Goal: Task Accomplishment & Management: Use online tool/utility

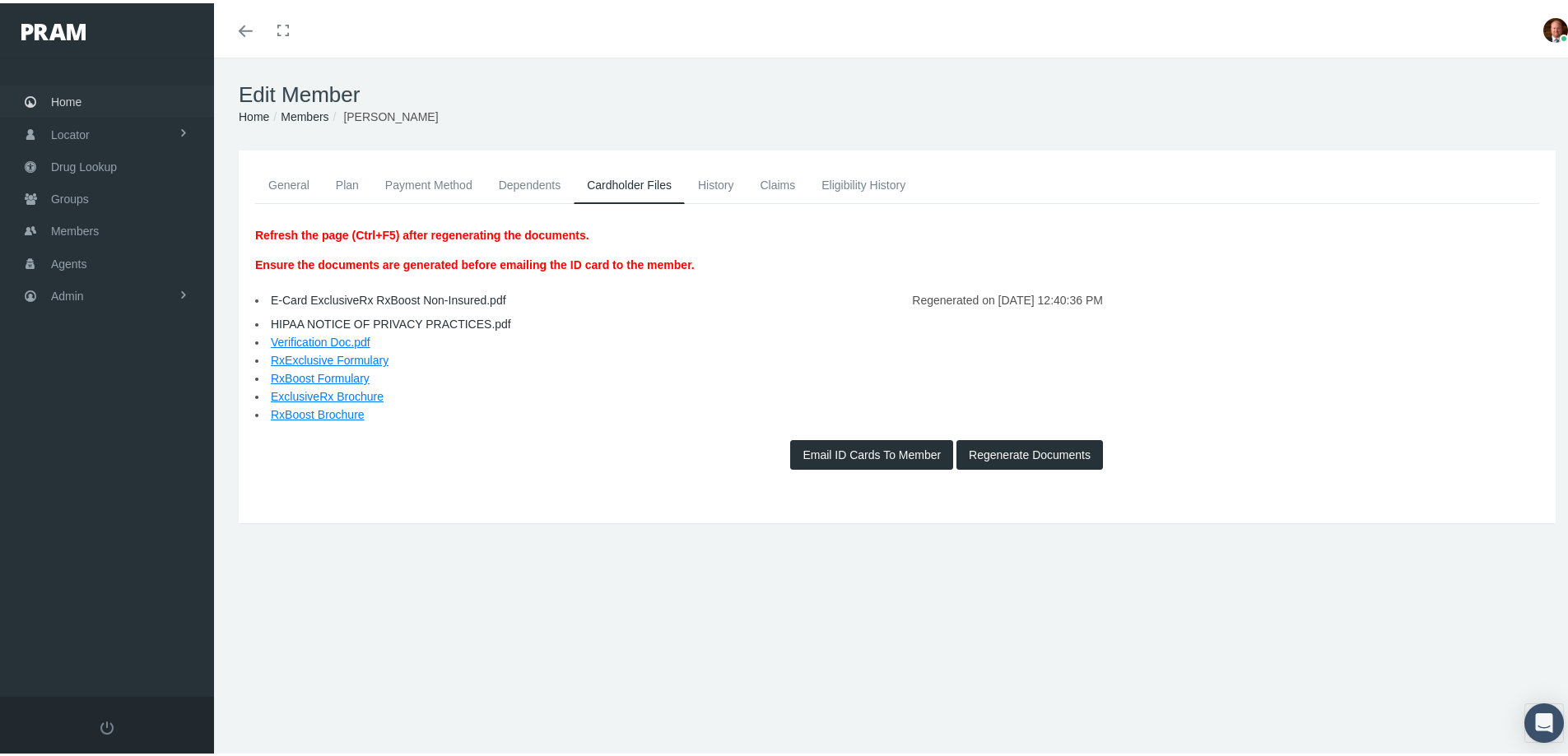
click at [68, 89] on span "Home" at bounding box center [66, 99] width 31 height 32
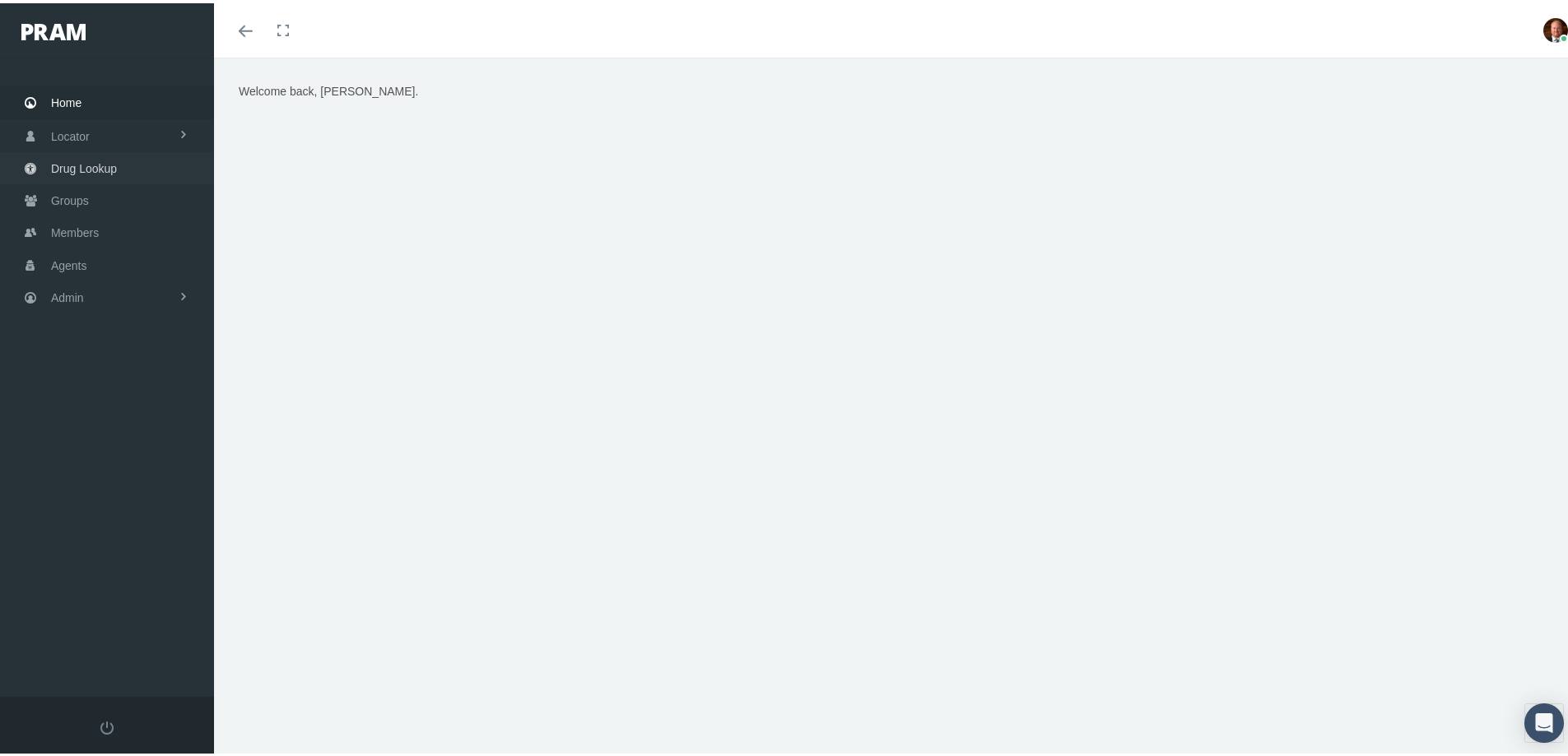
click at [99, 162] on span "Drug Lookup" at bounding box center [83, 166] width 66 height 32
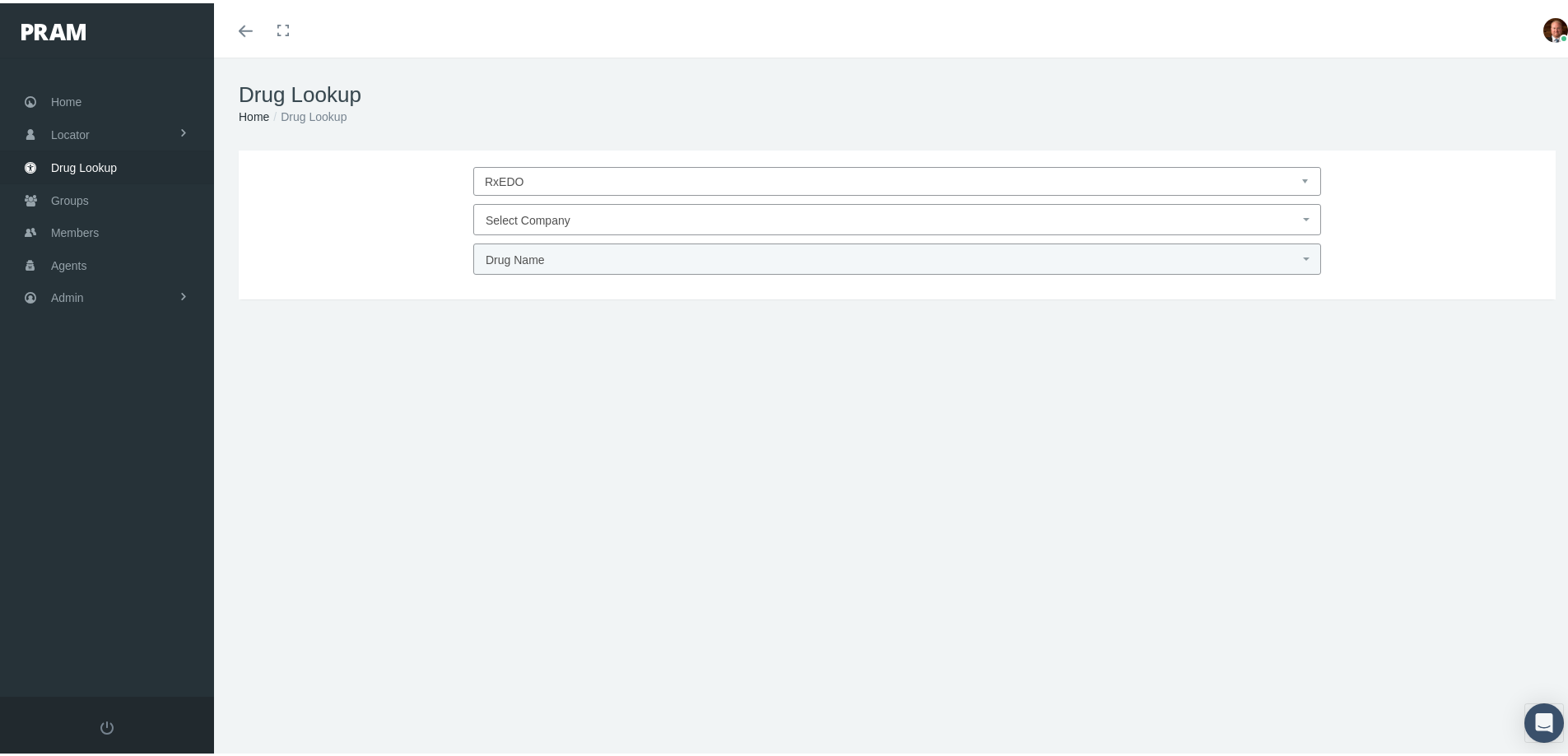
click at [591, 221] on span "Select Company" at bounding box center [892, 217] width 813 height 22
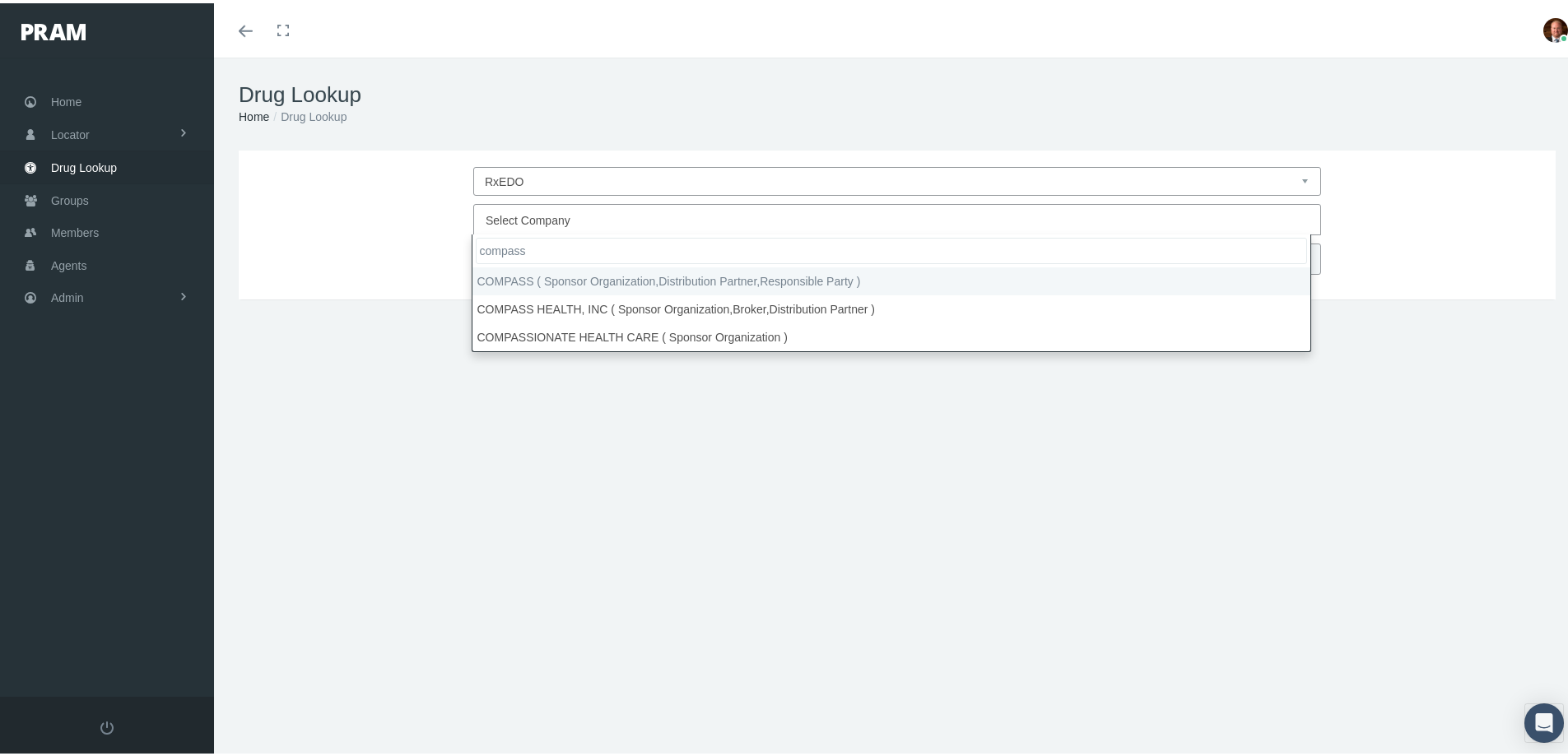
type input "compass"
select select "4759"
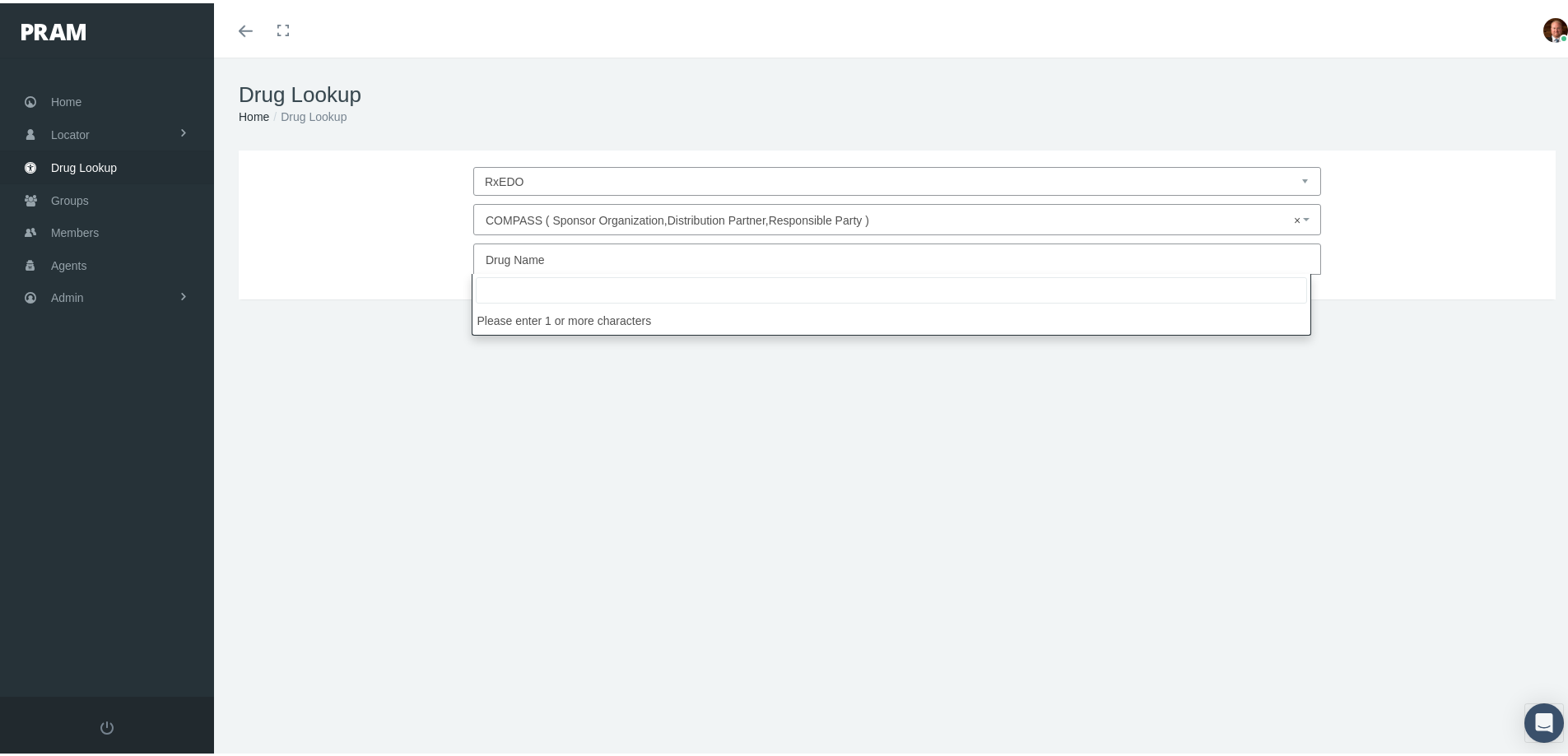
click at [530, 254] on span "Drug Name" at bounding box center [515, 257] width 59 height 13
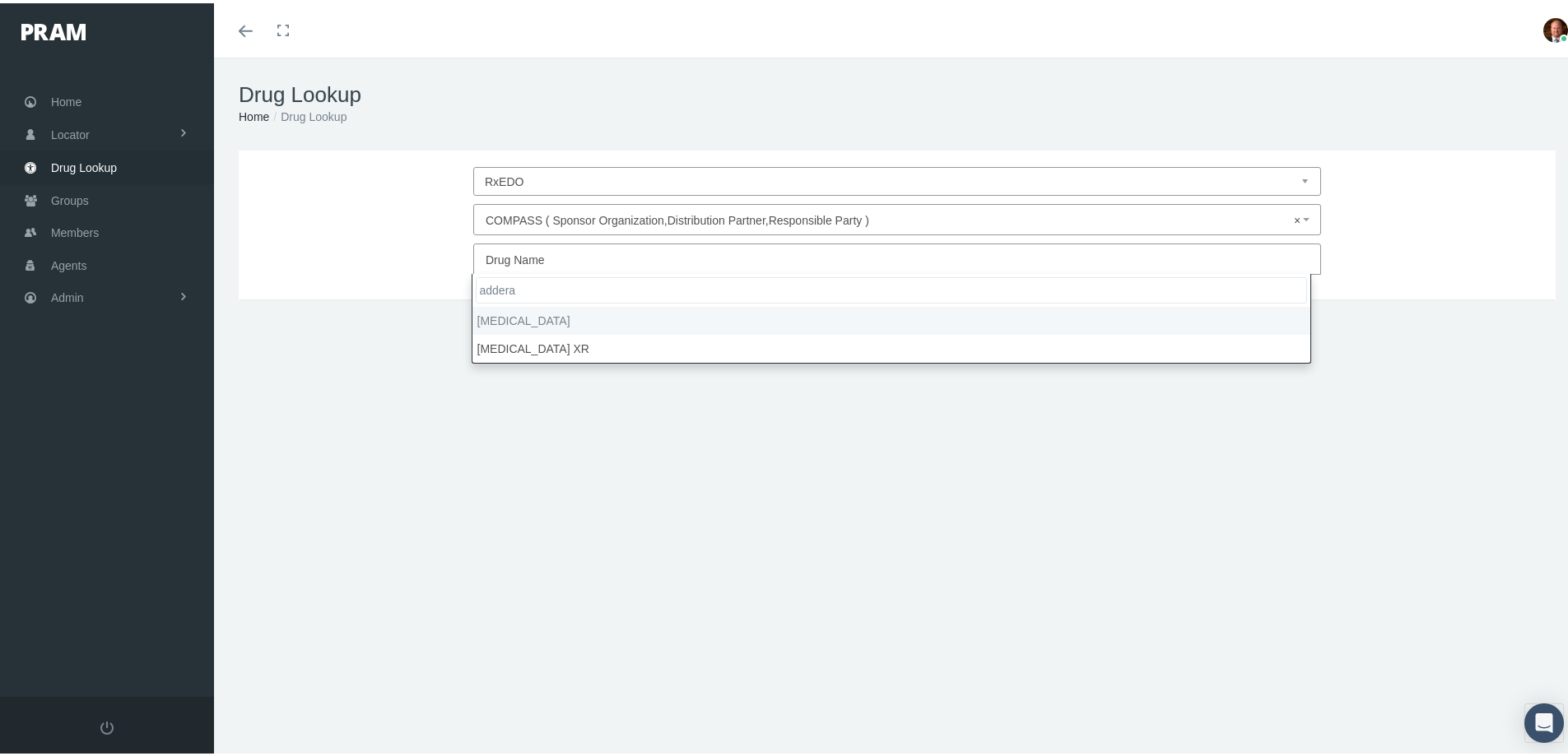
type input "addera"
select select "Adderall"
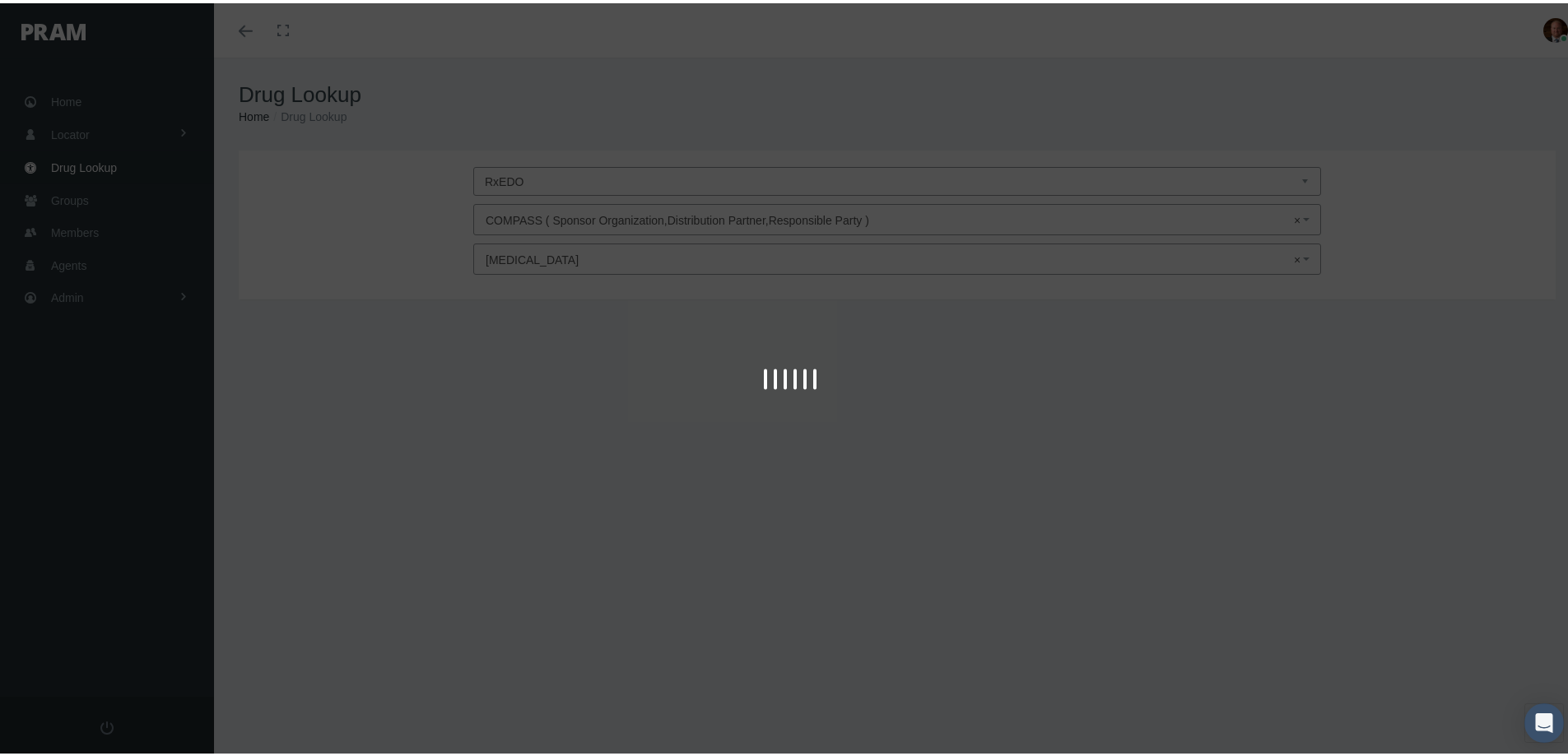
type input "30"
select select "Tablet"
select select "10 MG"
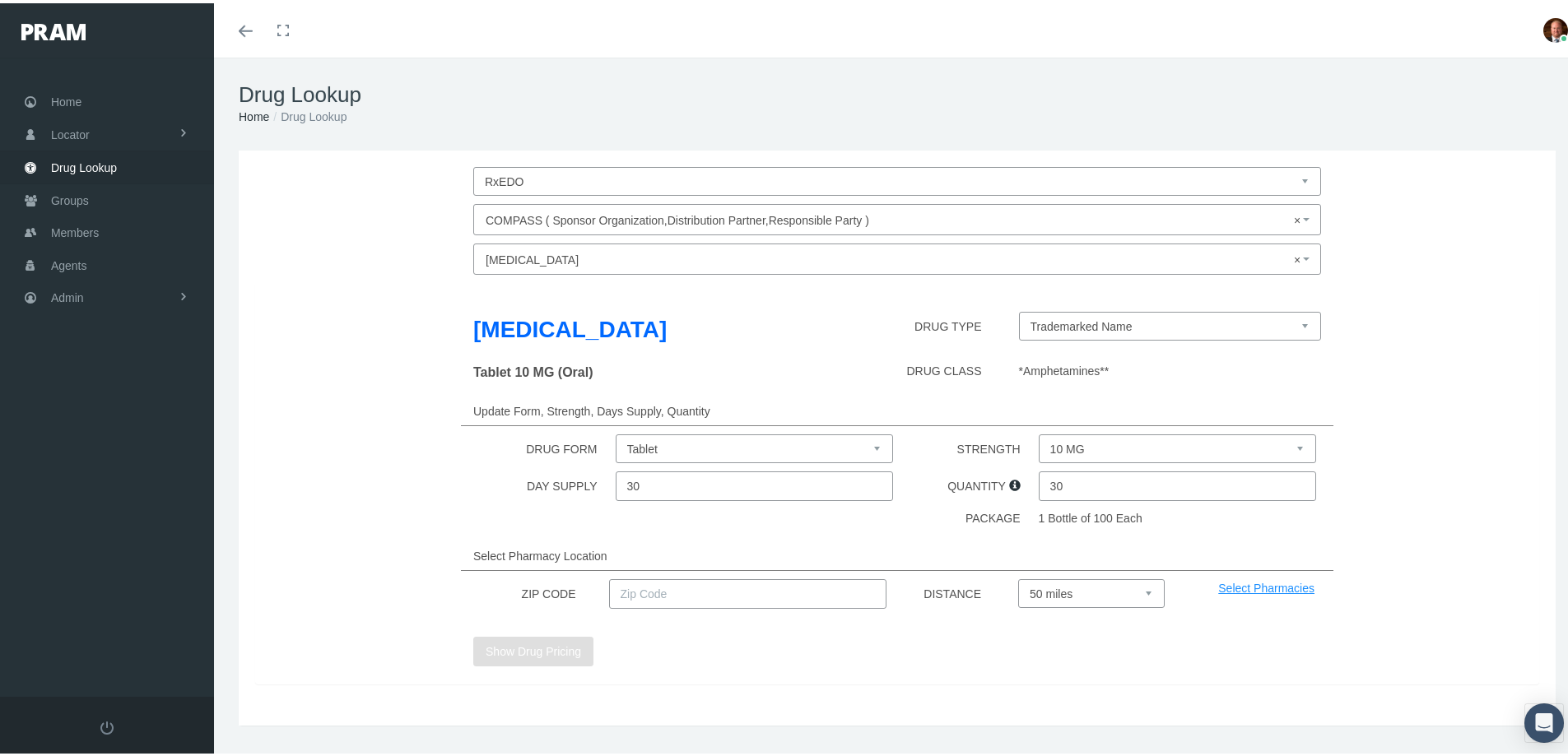
click at [1040, 311] on select "Trademarked Name Amphetamine-Dextroamphetamine (Generic)" at bounding box center [1170, 323] width 303 height 29
select select "24730|Amphetamine-Dextroamphetamine"
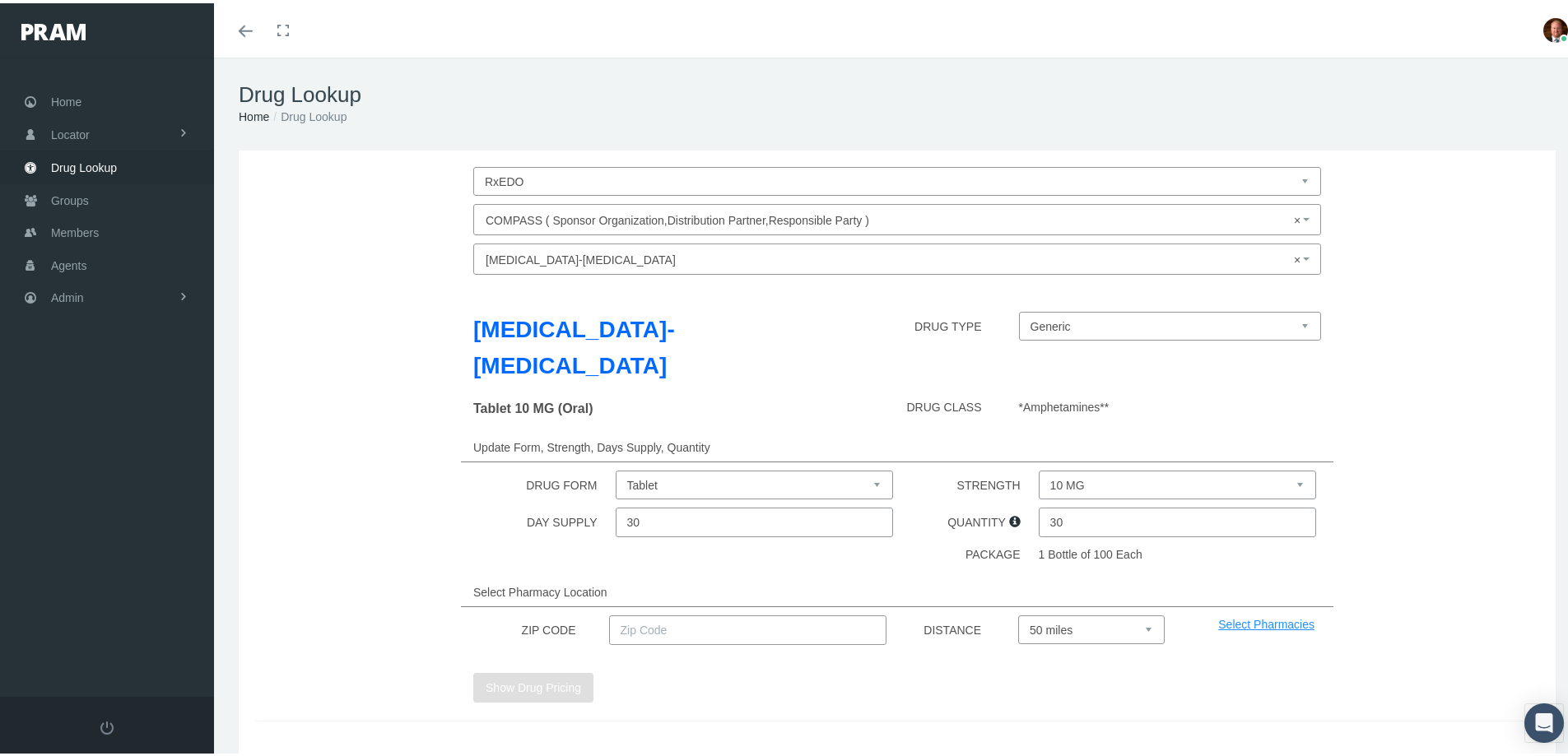
click at [742, 621] on input "text" at bounding box center [748, 627] width 278 height 30
type input "92886"
click at [1056, 623] on select "Select 5 miles 10 miles 20 miles 30 miles 40 miles 50 miles" at bounding box center [1091, 626] width 146 height 29
select select "20"
click at [1018, 612] on select "Select 5 miles 10 miles 20 miles 30 miles 40 miles 50 miles" at bounding box center [1091, 626] width 146 height 29
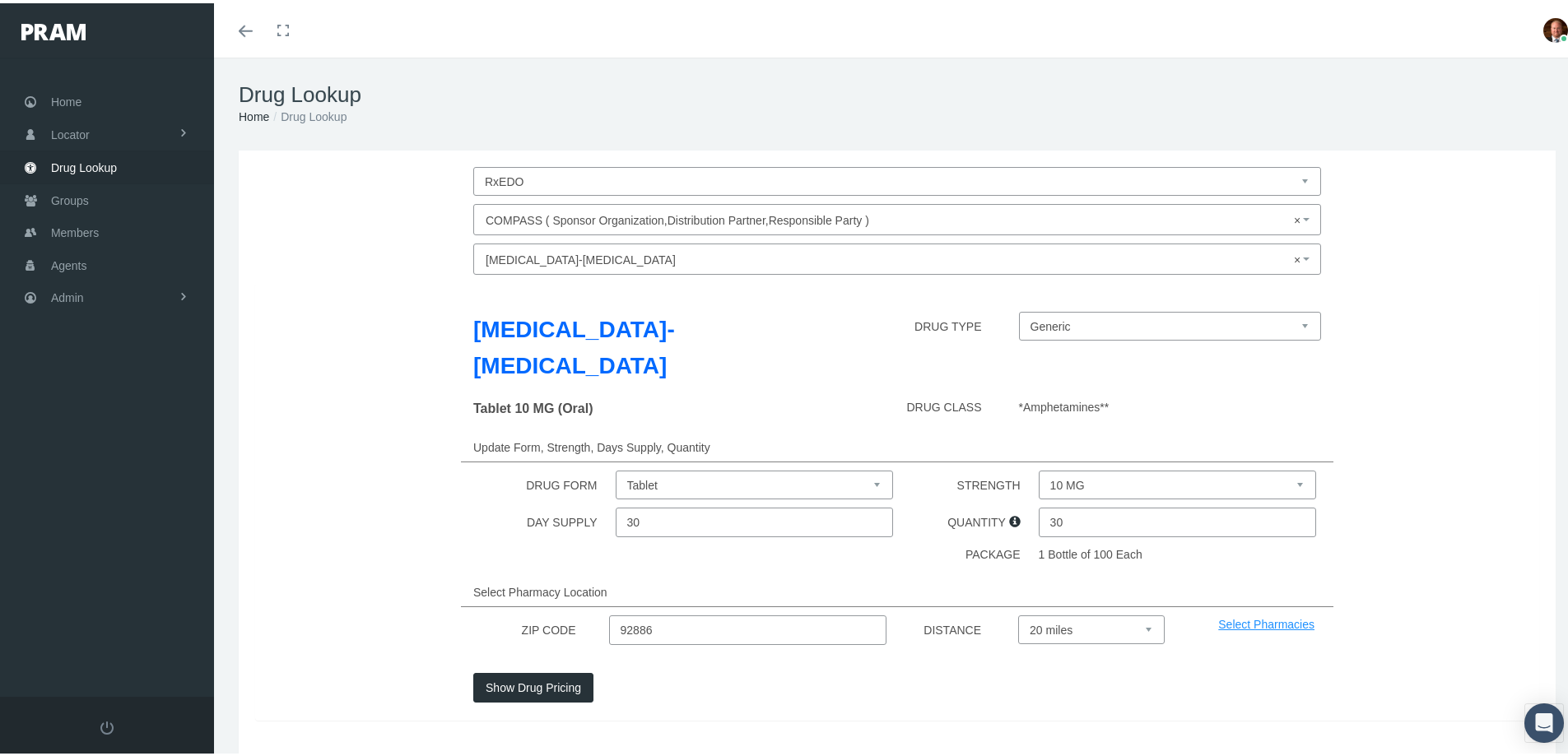
click at [565, 684] on button "Show Drug Pricing" at bounding box center [533, 684] width 120 height 30
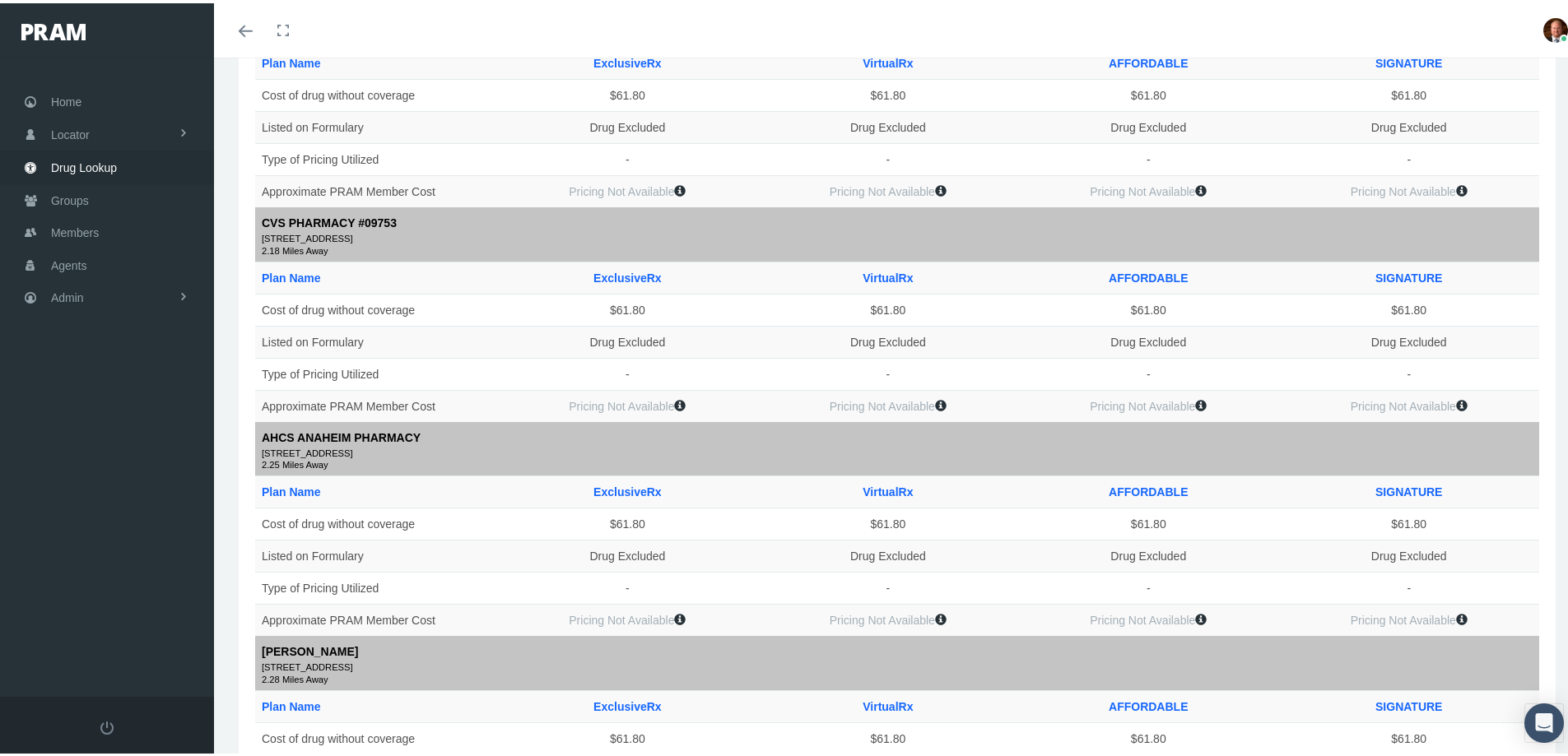
scroll to position [1317, 0]
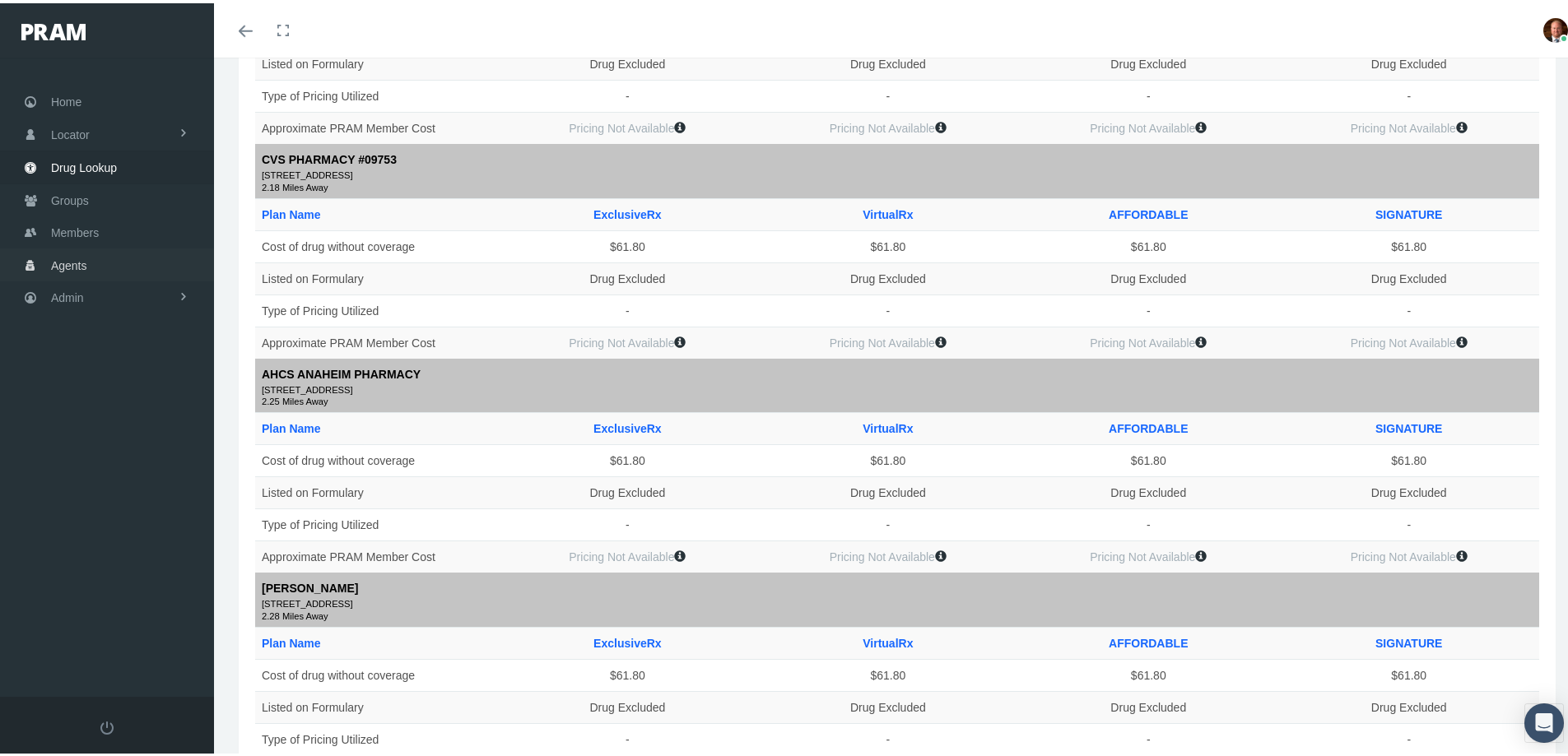
click at [82, 261] on span "Agents" at bounding box center [69, 263] width 37 height 32
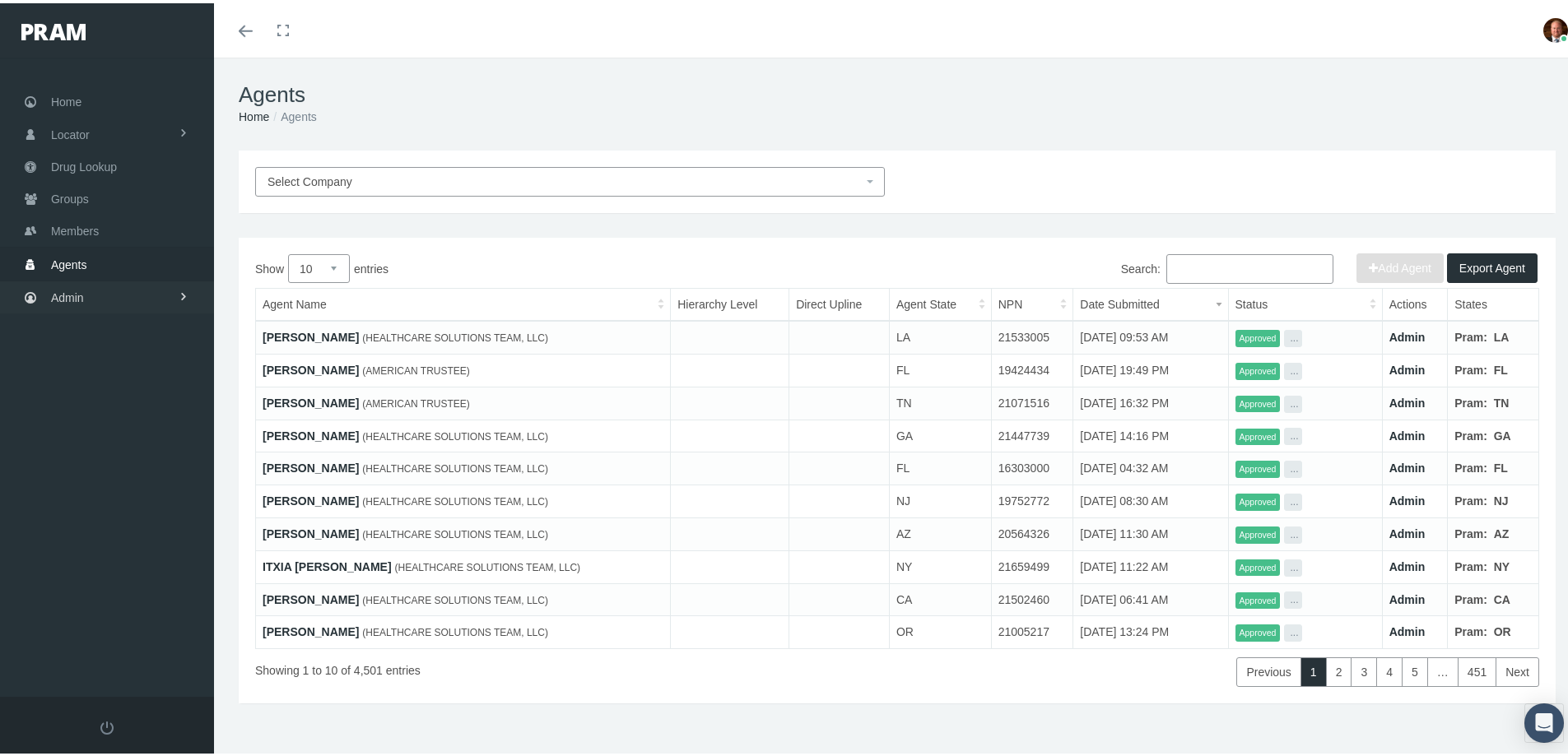
click at [75, 292] on span "Admin" at bounding box center [67, 294] width 33 height 32
click at [104, 329] on span "Security" at bounding box center [88, 330] width 42 height 28
click at [106, 425] on span "User Lookup" at bounding box center [96, 422] width 65 height 28
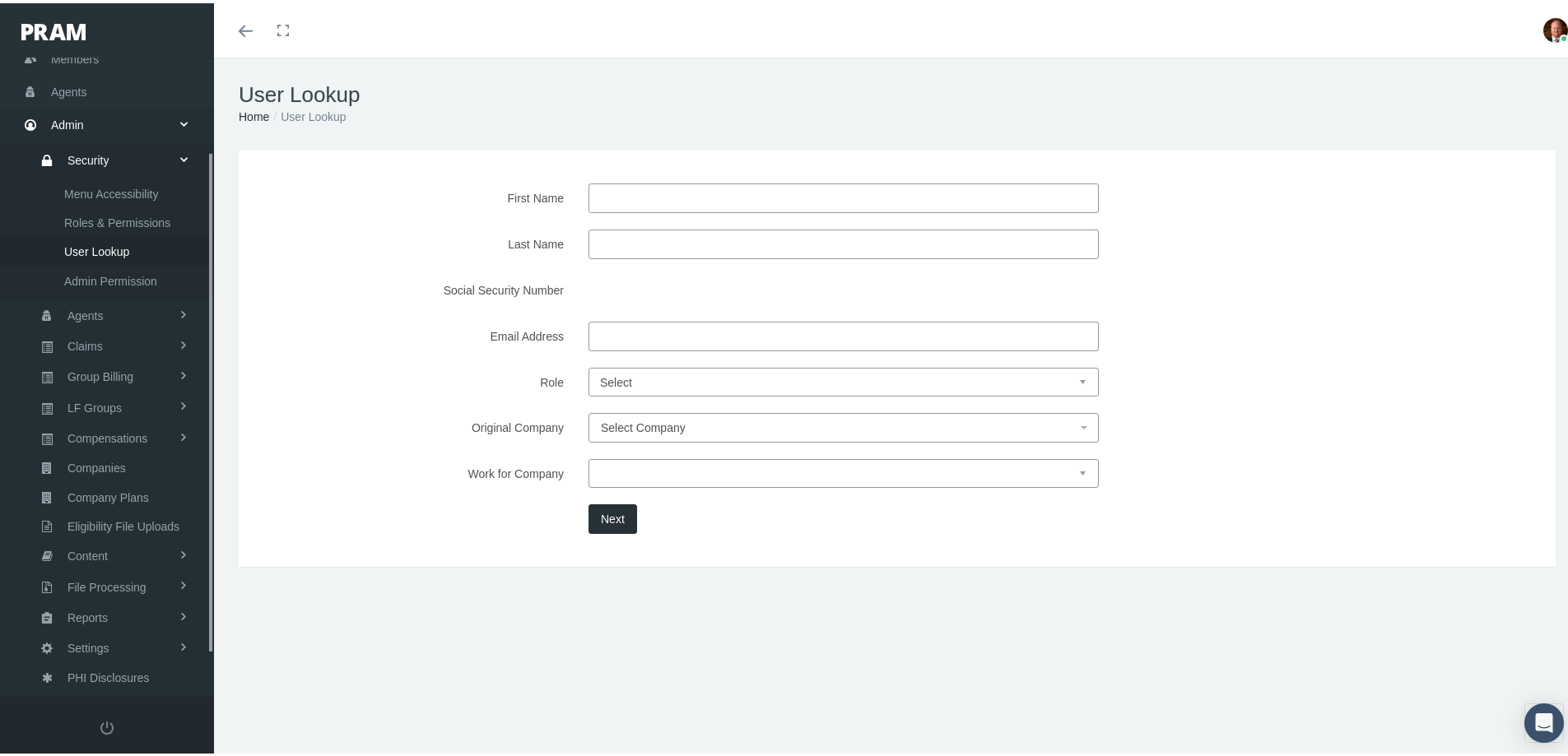
click at [634, 188] on input "First Name" at bounding box center [843, 195] width 510 height 30
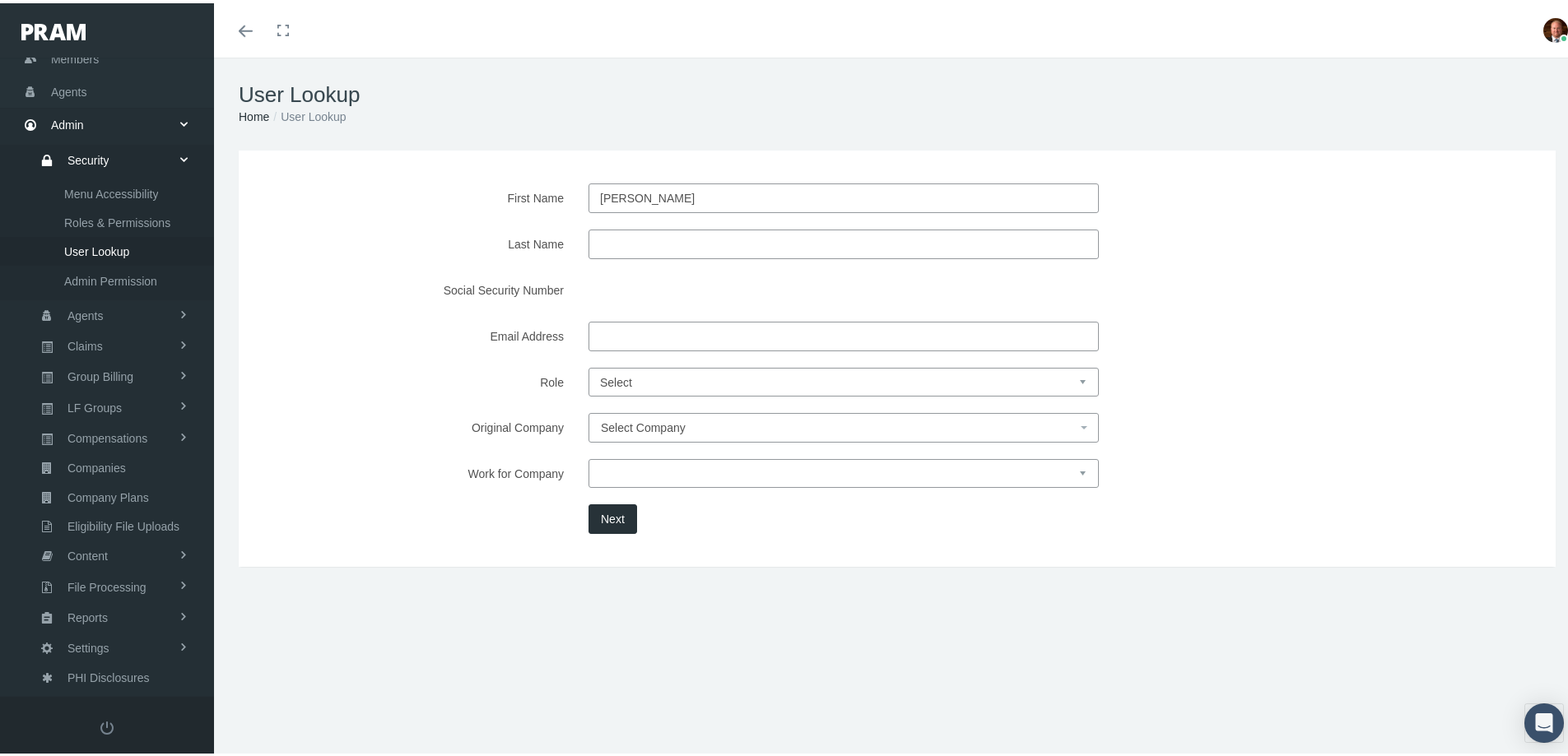
type input "[PERSON_NAME]"
type input "leb"
click at [606, 519] on button "Next" at bounding box center [612, 516] width 48 height 30
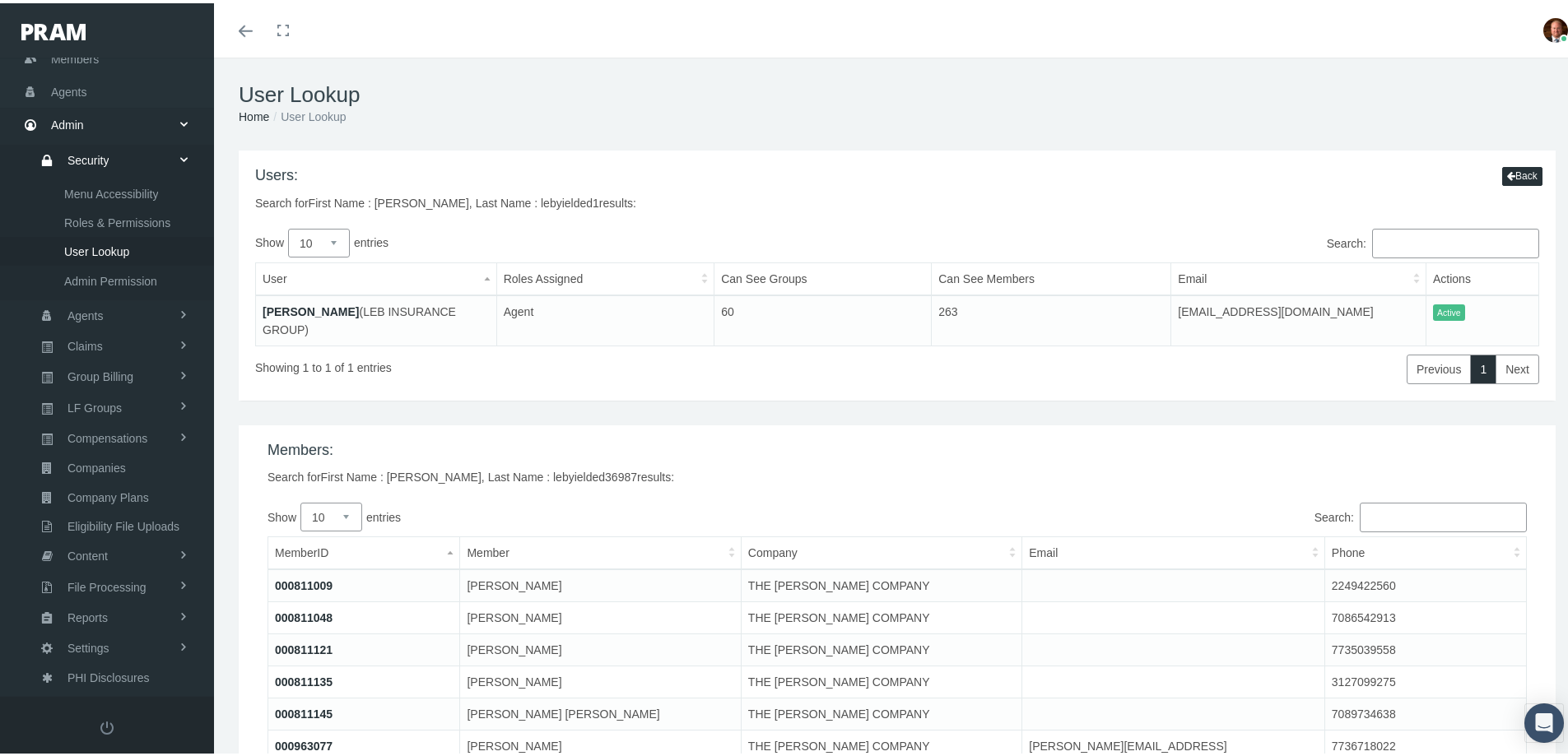
click at [287, 311] on link "[PERSON_NAME]" at bounding box center [311, 309] width 96 height 13
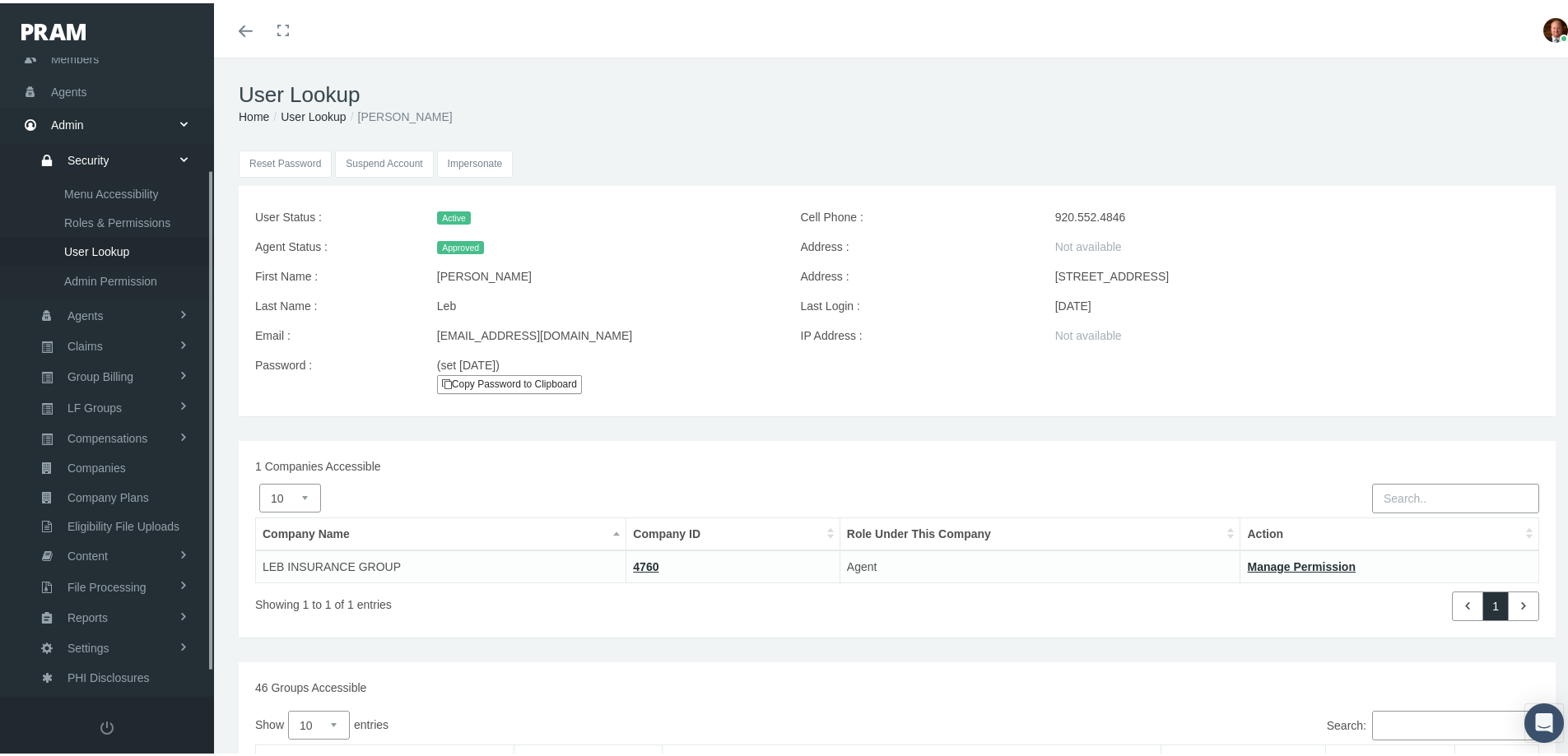
scroll to position [174, 0]
click at [478, 160] on input "Impersonate" at bounding box center [475, 161] width 77 height 27
